Goal: Find specific page/section: Find specific page/section

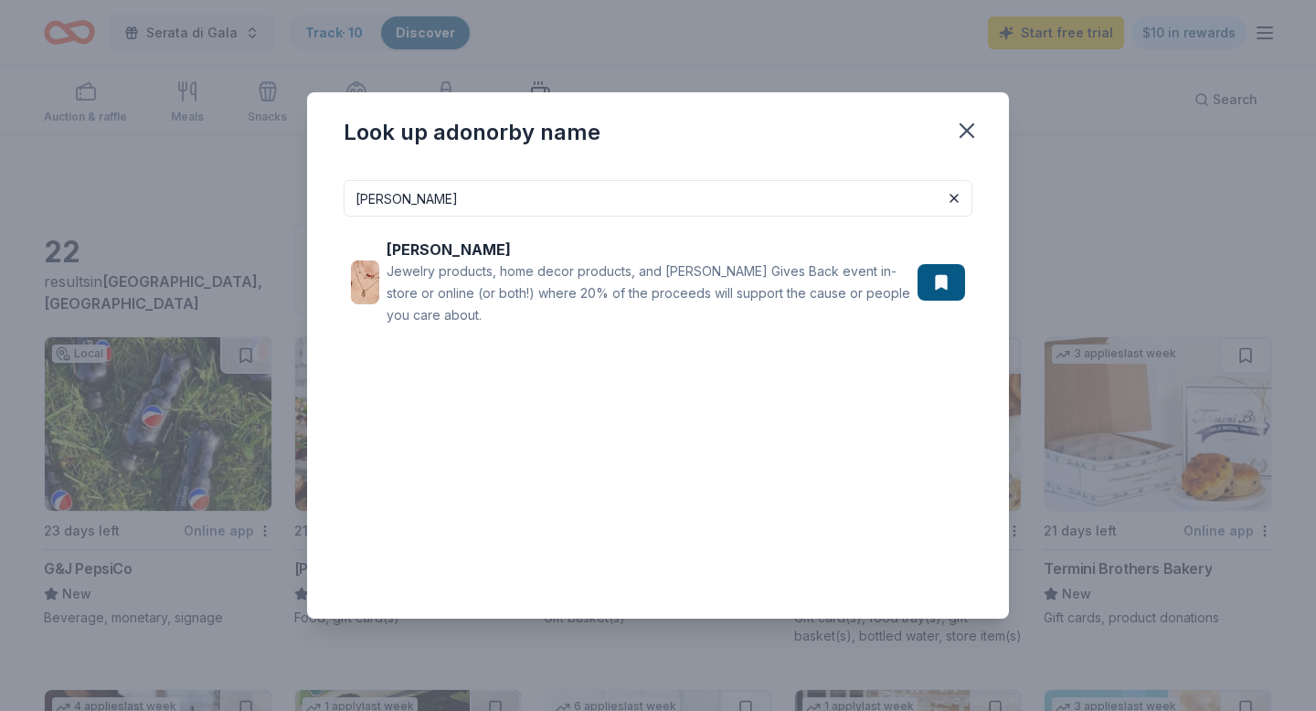
scroll to position [887, 0]
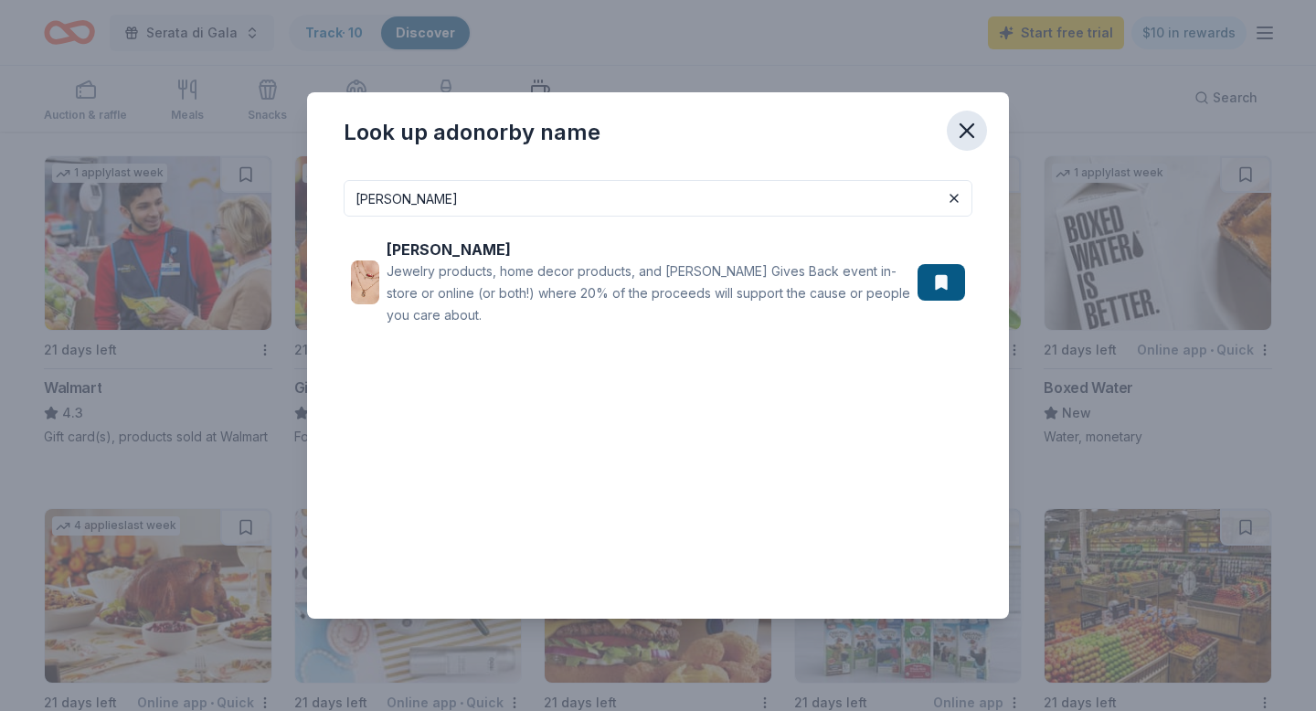
click at [974, 133] on icon "button" at bounding box center [967, 131] width 26 height 26
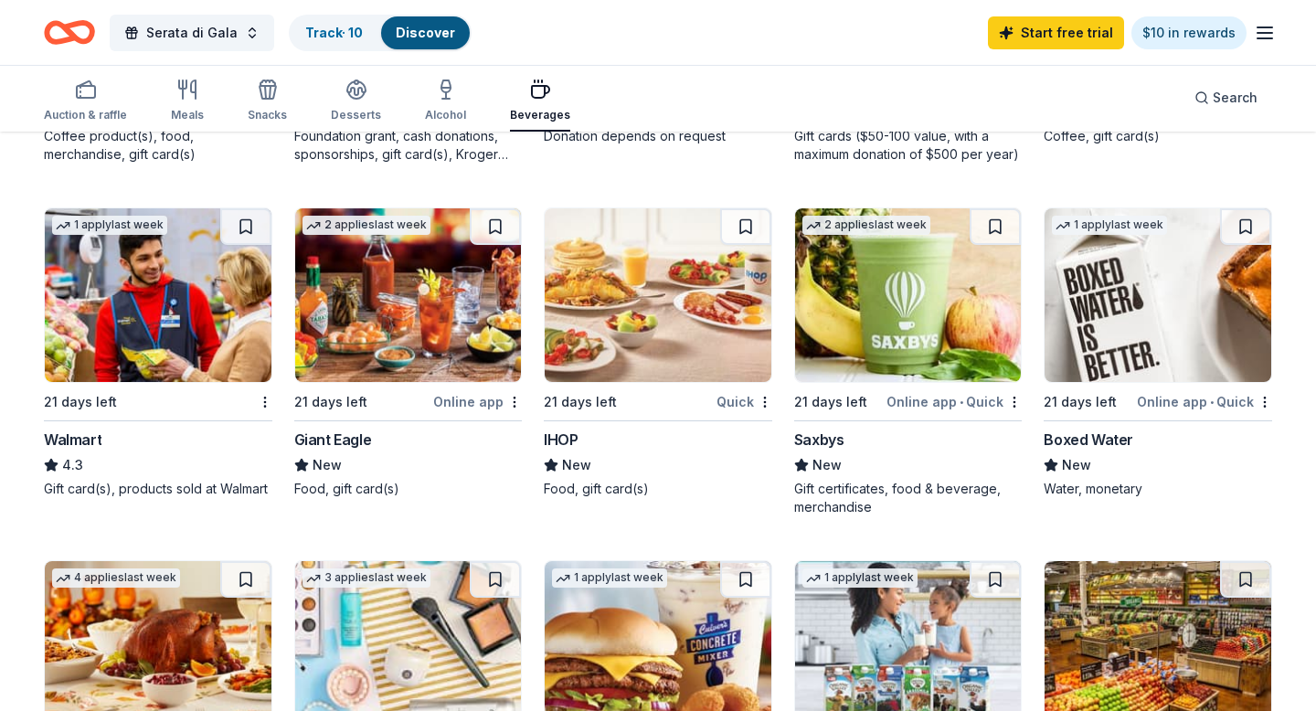
scroll to position [832, 0]
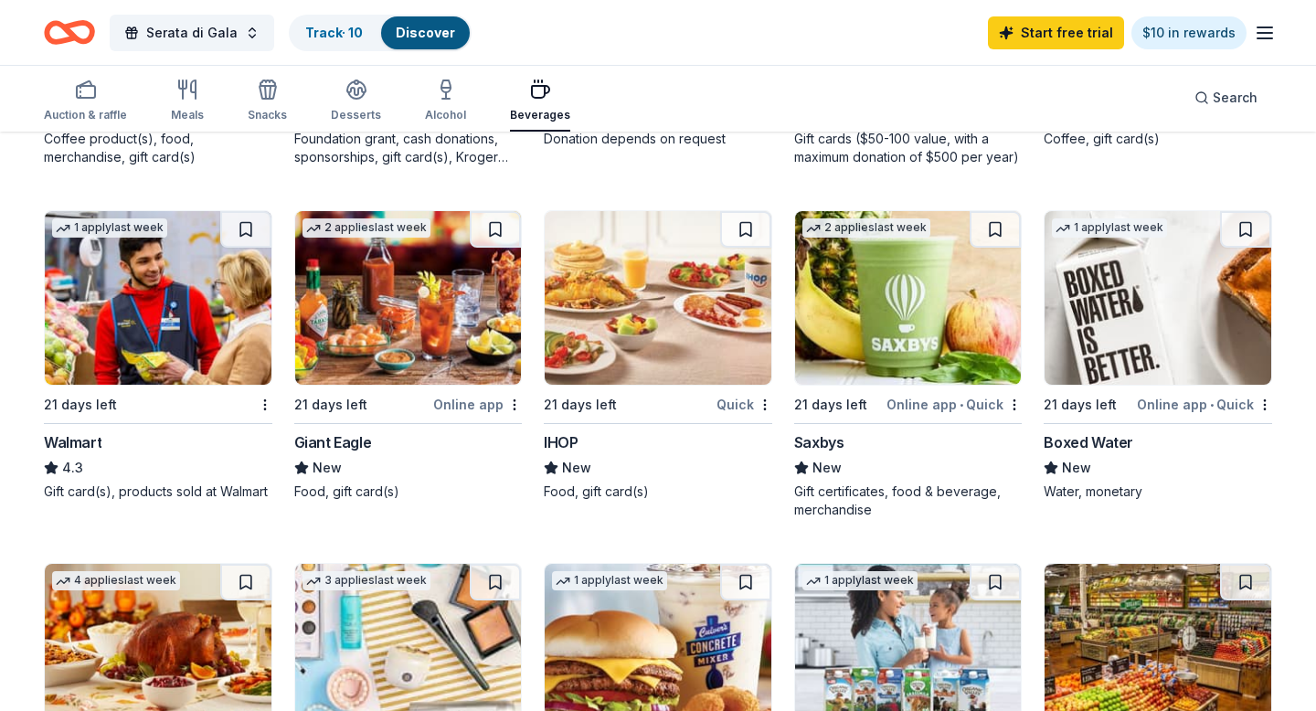
click at [415, 46] on div "Discover" at bounding box center [425, 32] width 89 height 33
click at [415, 28] on link "Discover" at bounding box center [425, 33] width 59 height 16
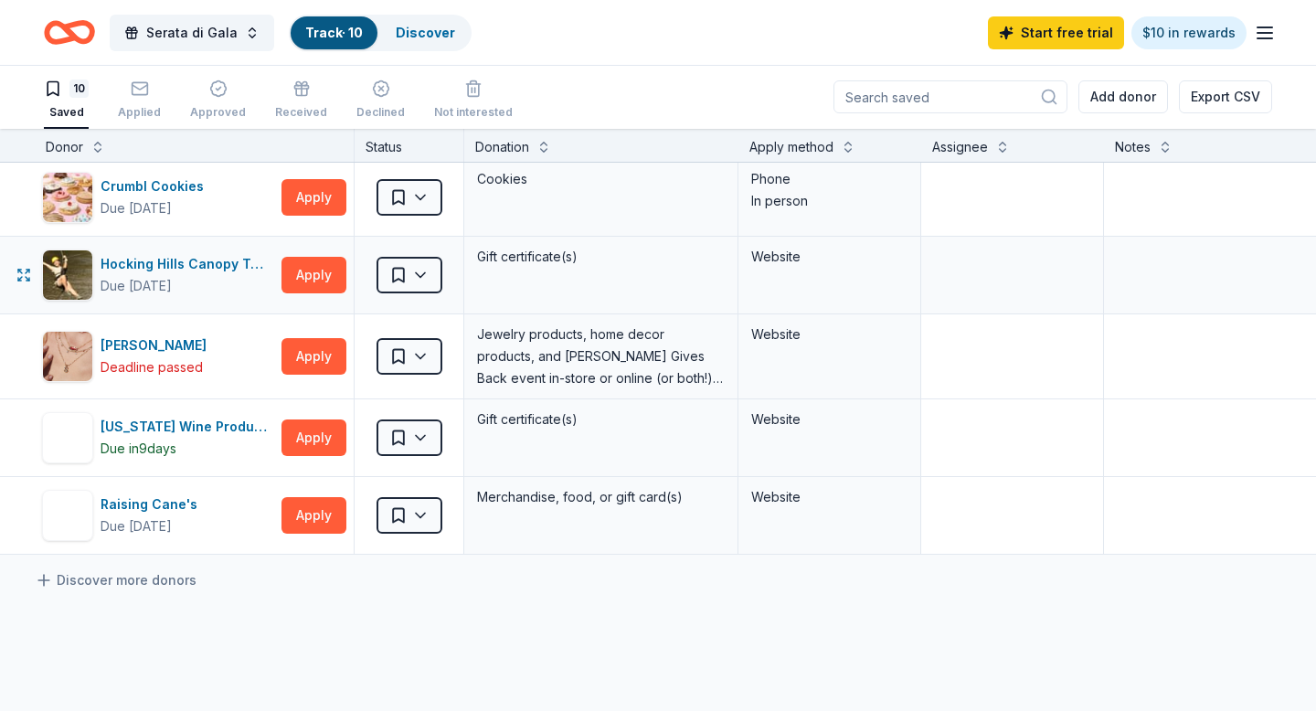
scroll to position [399, 0]
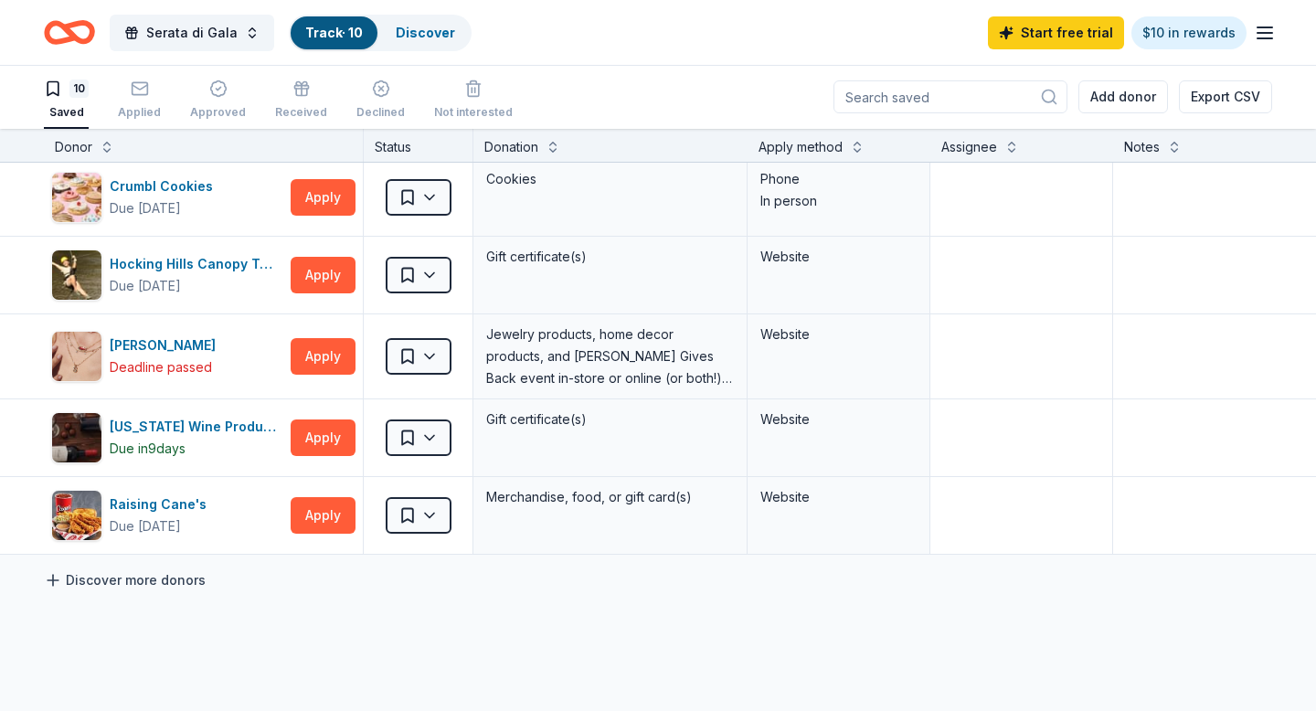
click at [144, 583] on link "Discover more donors" at bounding box center [125, 580] width 162 height 22
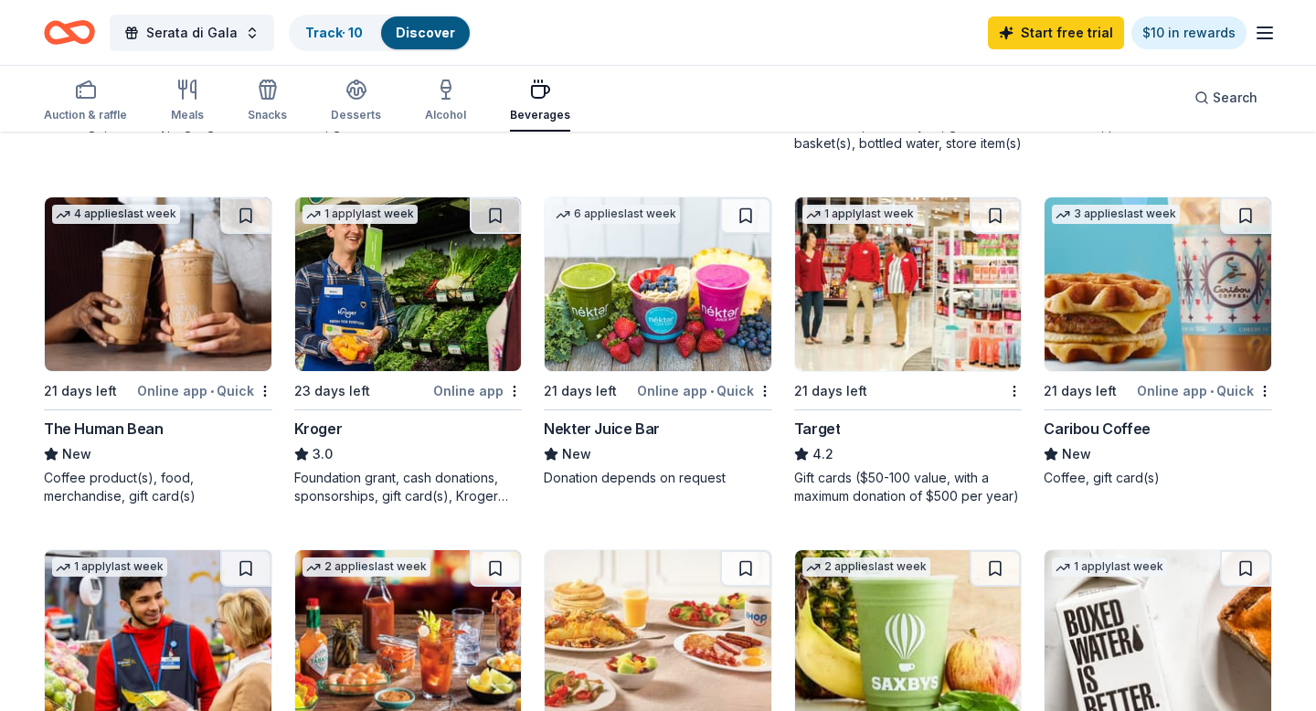
scroll to position [492, 0]
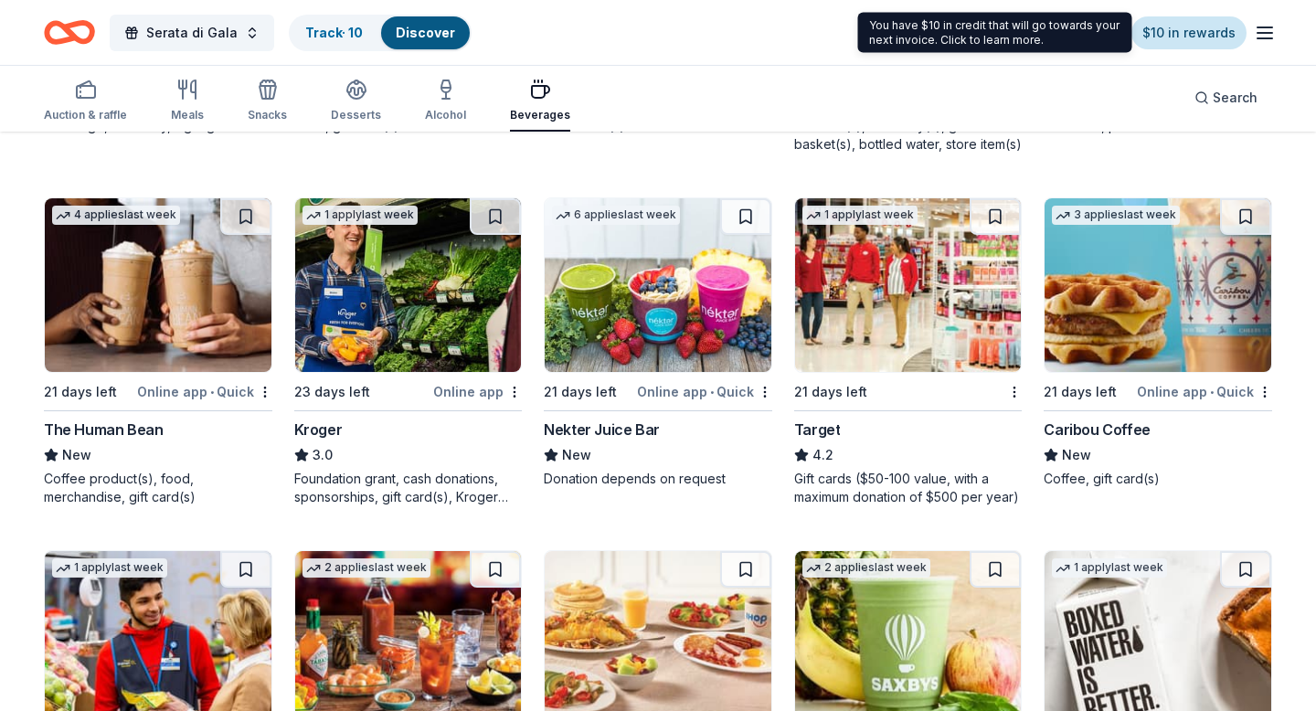
click at [1206, 30] on link "$10 in rewards" at bounding box center [1189, 32] width 115 height 33
